Goal: Information Seeking & Learning: Find specific fact

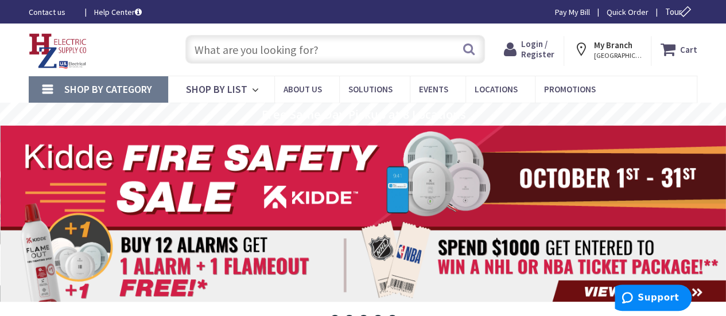
click at [543, 56] on span "Login / Register" at bounding box center [537, 48] width 33 height 21
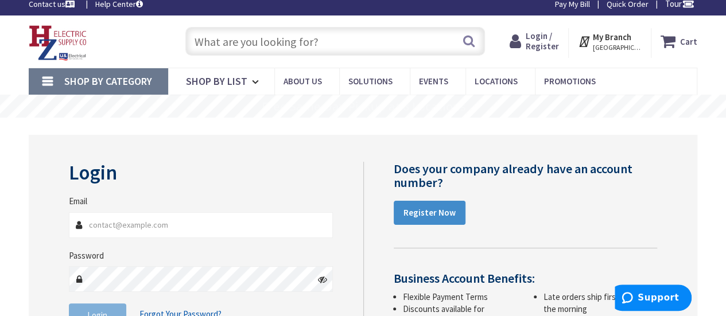
scroll to position [57, 0]
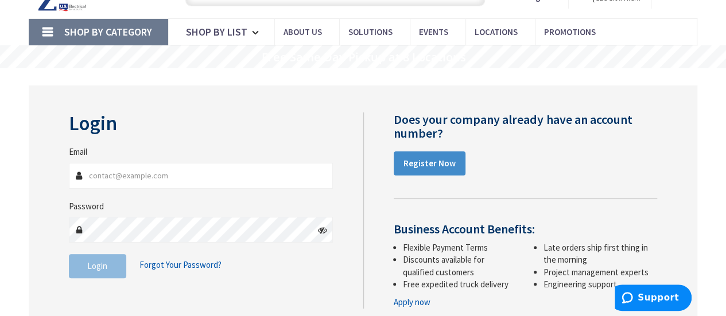
type input "dylan@kseinc.com"
click at [110, 270] on button "Login" at bounding box center [97, 266] width 57 height 24
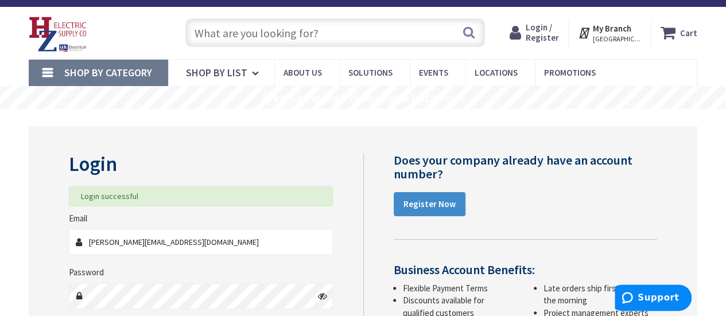
scroll to position [0, 0]
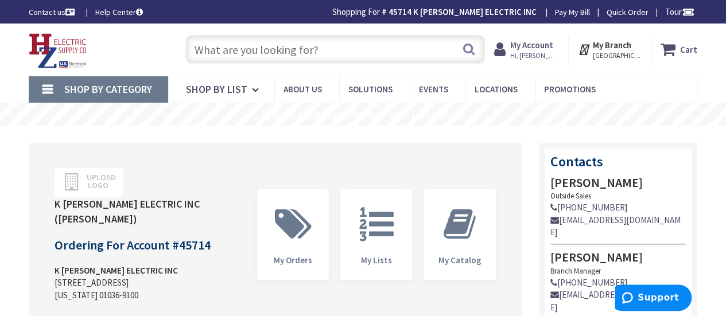
click at [204, 48] on input "text" at bounding box center [334, 49] width 299 height 29
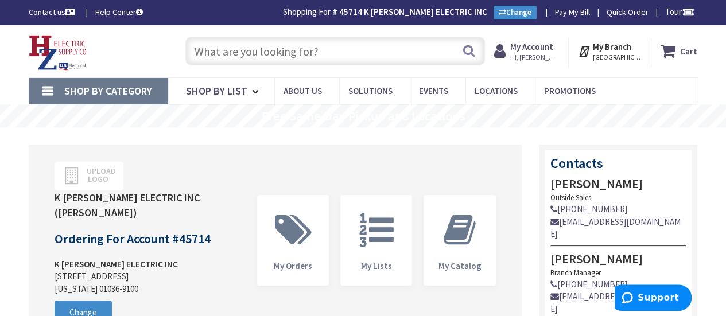
paste input "NEMA Type 4 4X IP 66 Wetguard Watertight Single Gang Switch Cover For use with …"
type input "NEMA Type 4 4X IP 66 Wetguard Watertight Single Gang Switch Cover For use with …"
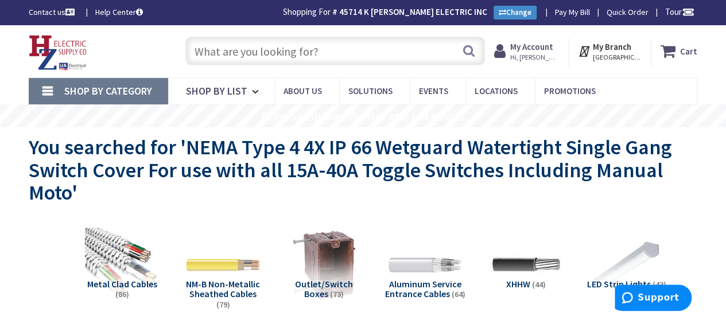
click at [222, 54] on input "text" at bounding box center [334, 51] width 299 height 29
paste input "COVER-GS"
type input "COVER-GS"
click at [467, 56] on button "Search" at bounding box center [468, 51] width 15 height 26
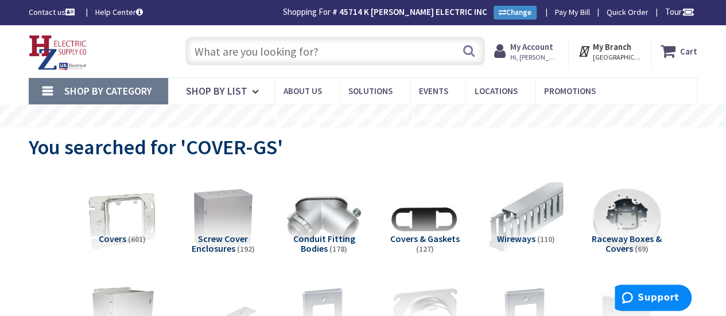
click at [233, 49] on input "text" at bounding box center [334, 51] width 299 height 29
paste input "COVER-GS"
type input "COVER-GS"
click at [465, 53] on button "Search" at bounding box center [468, 51] width 15 height 26
